Goal: Task Accomplishment & Management: Complete application form

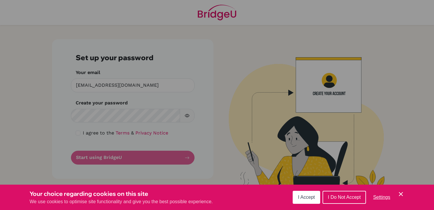
click at [334, 198] on span "I Do Not Accept" at bounding box center [344, 197] width 33 height 5
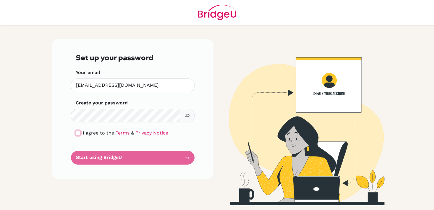
click at [77, 134] on input "checkbox" at bounding box center [78, 133] width 5 height 5
checkbox input "true"
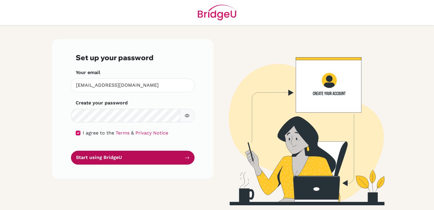
click at [94, 156] on button "Start using BridgeU" at bounding box center [133, 158] width 124 height 14
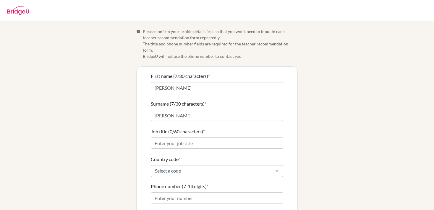
scroll to position [10, 0]
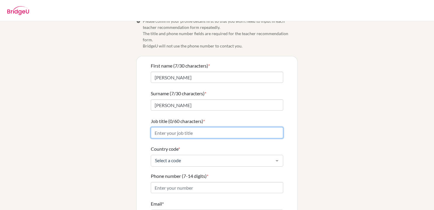
click at [241, 128] on input "Job title (0/60 characters) *" at bounding box center [217, 132] width 132 height 11
type input "Upper School Teacher of Mathematics"
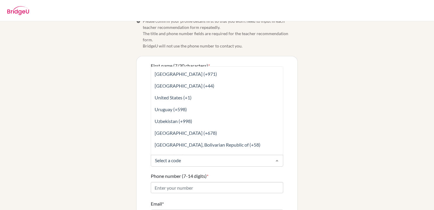
scroll to position [2708, 0]
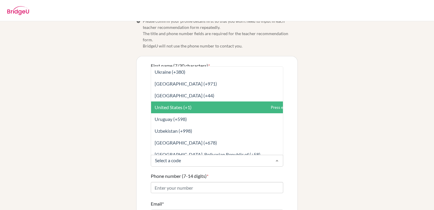
click at [190, 105] on span "United States (+1)" at bounding box center [173, 108] width 37 height 6
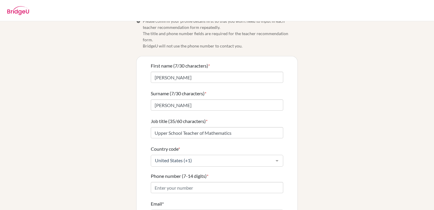
scroll to position [54, 0]
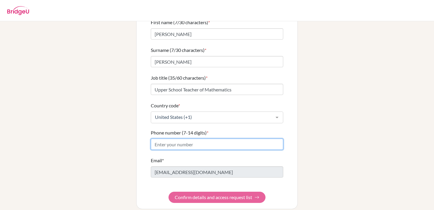
click at [179, 139] on input "Phone number (7-14 digits) *" at bounding box center [217, 144] width 132 height 11
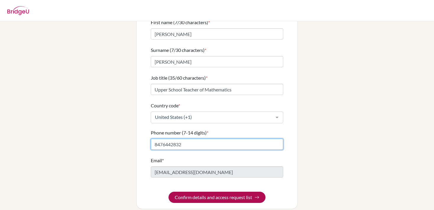
type input "8476442832"
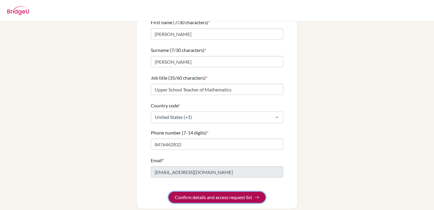
click at [197, 192] on button "Confirm details and access request list" at bounding box center [216, 197] width 97 height 11
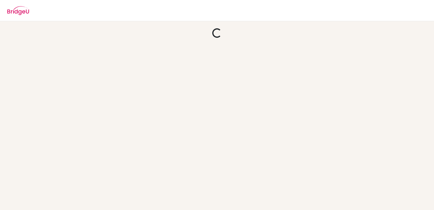
scroll to position [0, 0]
